Goal: Task Accomplishment & Management: Manage account settings

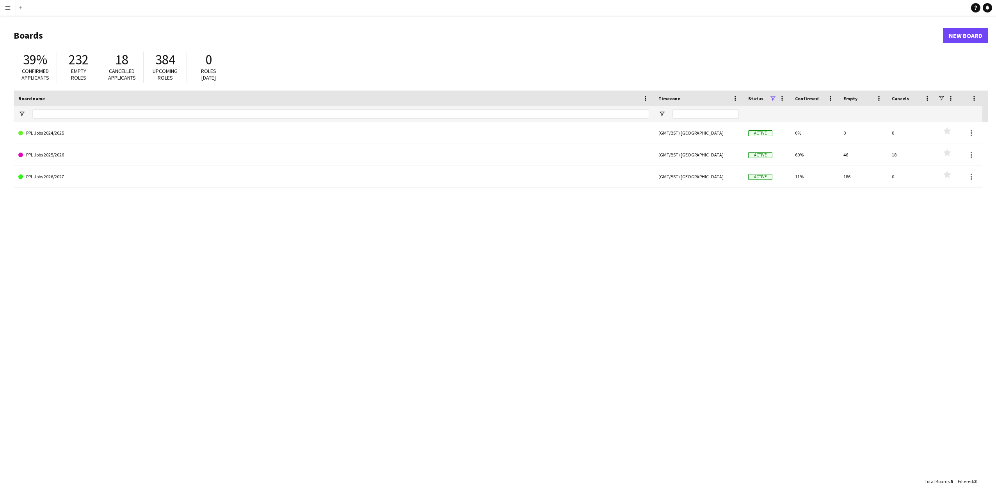
click at [8, 6] on app-icon "Menu" at bounding box center [8, 8] width 6 height 6
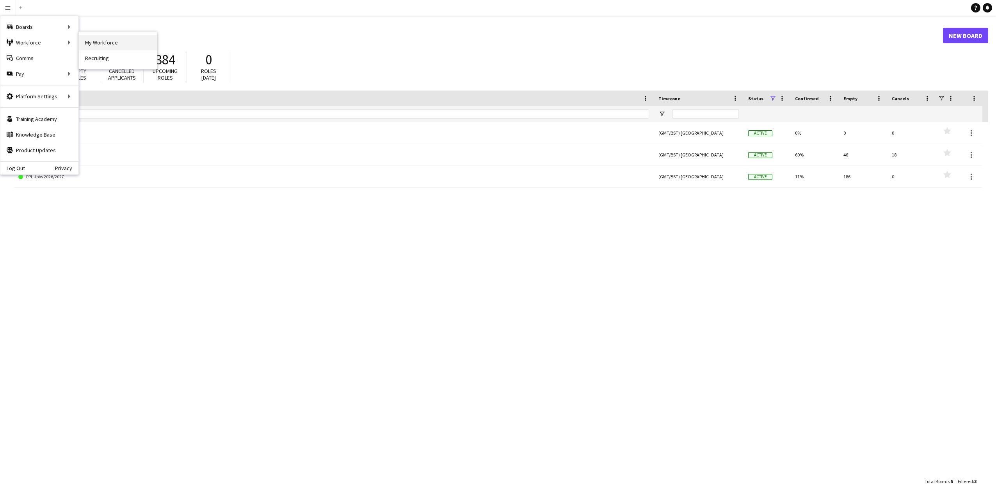
click at [91, 39] on link "My Workforce" at bounding box center [118, 43] width 78 height 16
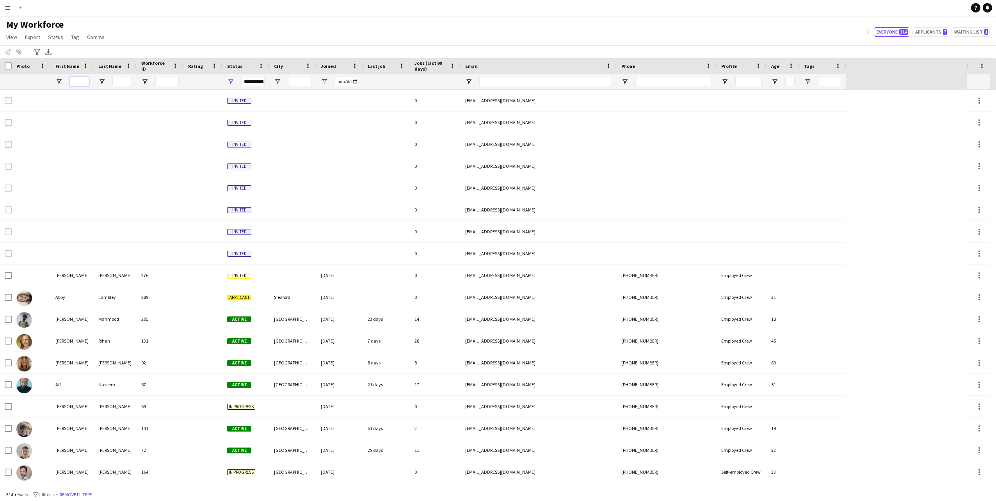
click at [77, 80] on input "First Name Filter Input" at bounding box center [79, 81] width 20 height 9
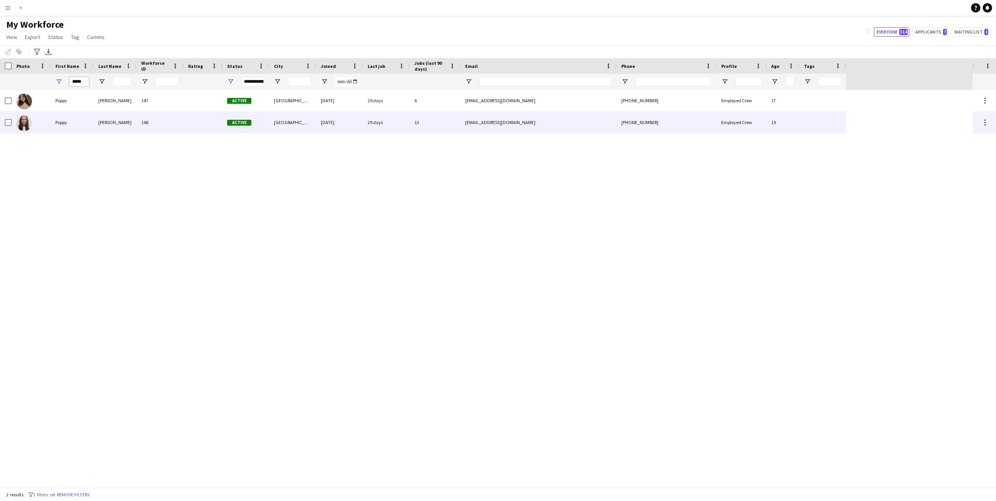
type input "*****"
click at [85, 121] on div "Poppy" at bounding box center [72, 122] width 43 height 21
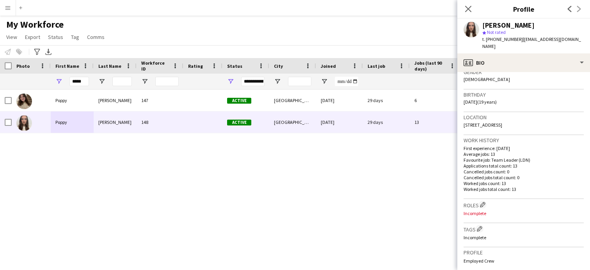
scroll to position [167, 0]
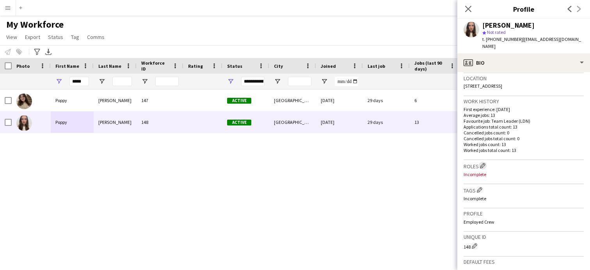
click at [482, 163] on app-icon "Edit crew company roles" at bounding box center [482, 165] width 5 height 5
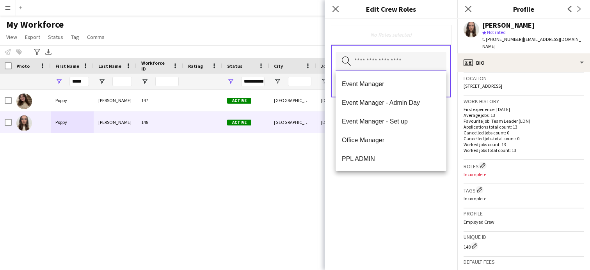
click at [368, 65] on input "text" at bounding box center [390, 62] width 111 height 20
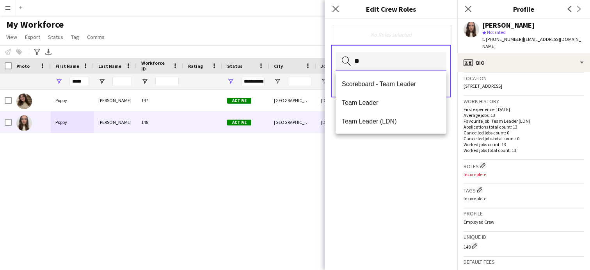
scroll to position [0, 0]
type input "**"
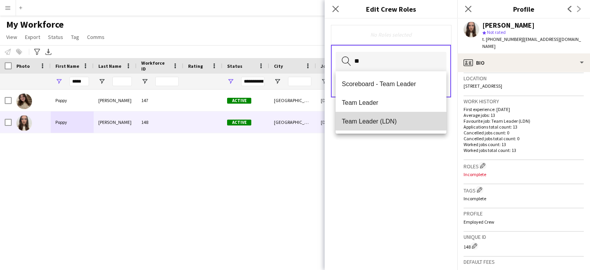
click at [366, 122] on span "Team Leader (LDN)" at bounding box center [391, 121] width 98 height 7
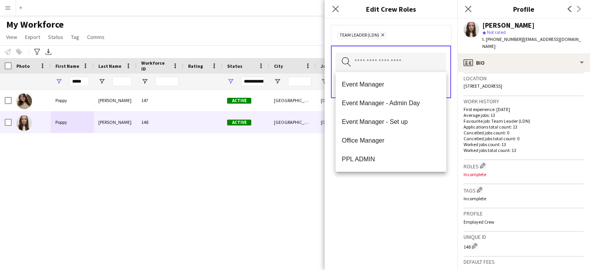
click at [393, 182] on div "Team Leader (LDN) Remove Search by role type Save" at bounding box center [391, 145] width 133 height 252
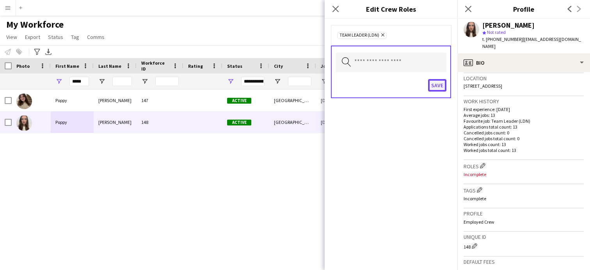
click at [438, 88] on button "Save" at bounding box center [437, 85] width 18 height 12
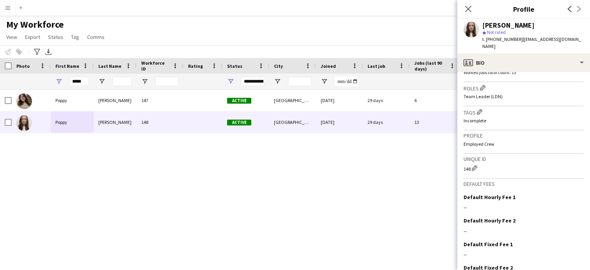
scroll to position [284, 0]
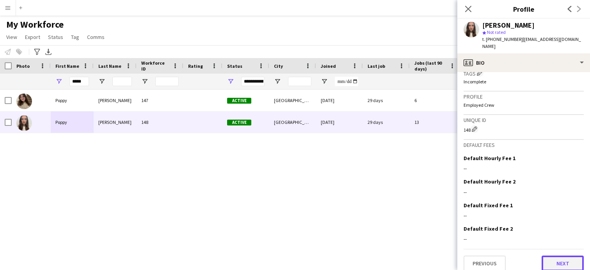
click at [554, 261] on button "Next" at bounding box center [562, 264] width 42 height 16
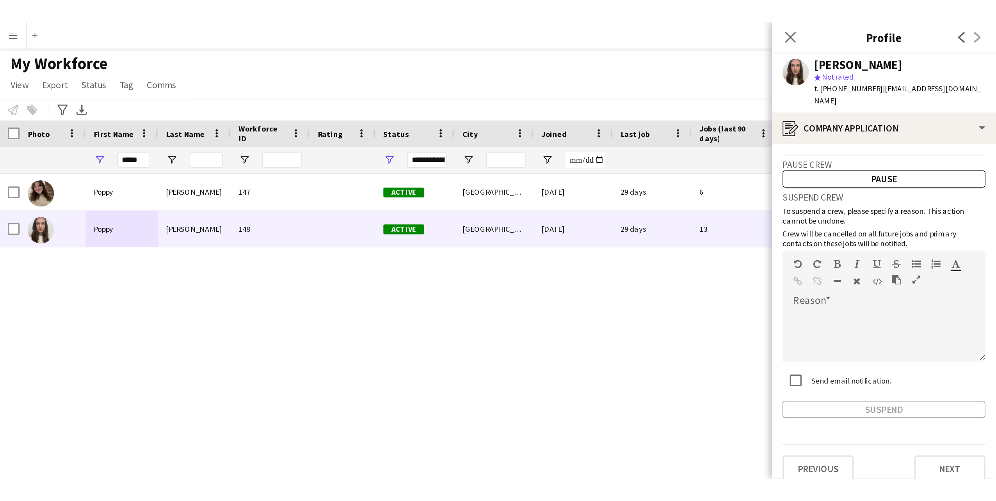
scroll to position [1, 0]
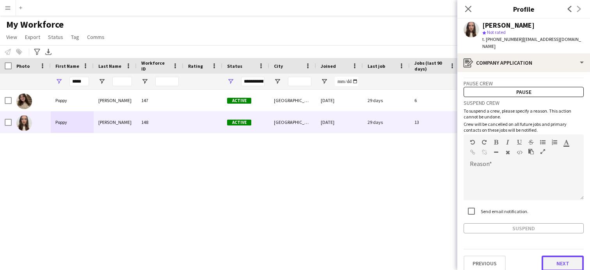
click at [563, 256] on button "Next" at bounding box center [562, 264] width 42 height 16
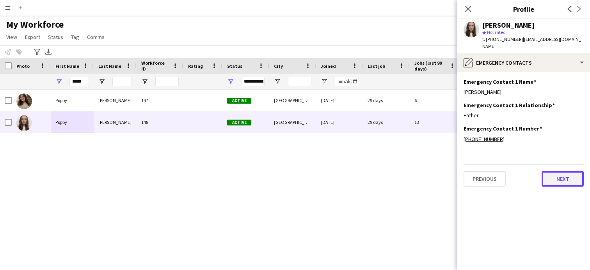
click at [566, 176] on button "Next" at bounding box center [562, 179] width 42 height 16
